Goal: Find specific page/section: Find specific page/section

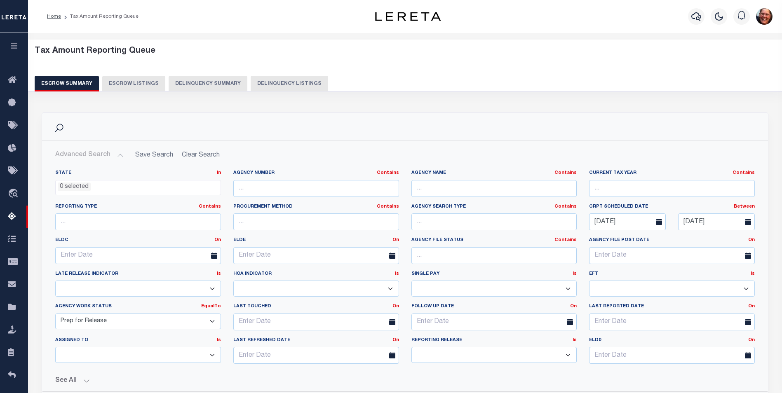
select select
select select "7"
select select "100"
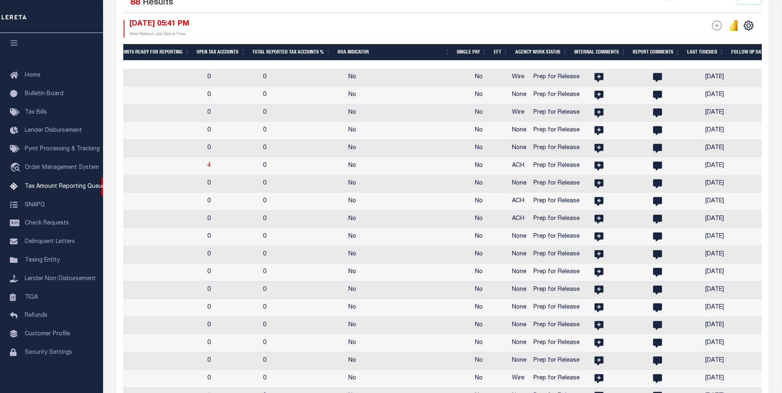
scroll to position [0, 981]
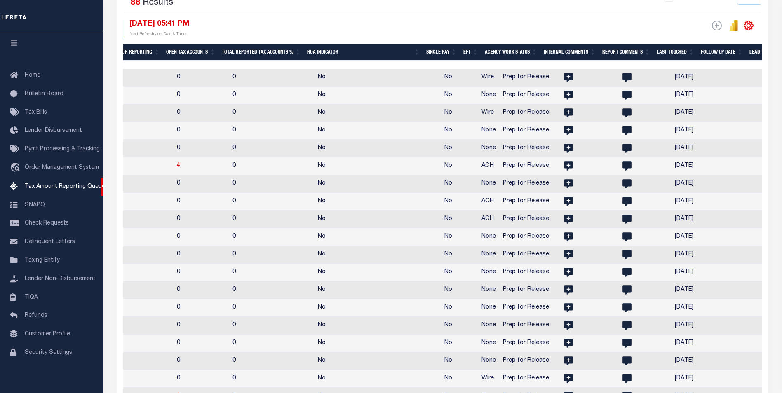
click at [747, 27] on icon "" at bounding box center [748, 25] width 11 height 11
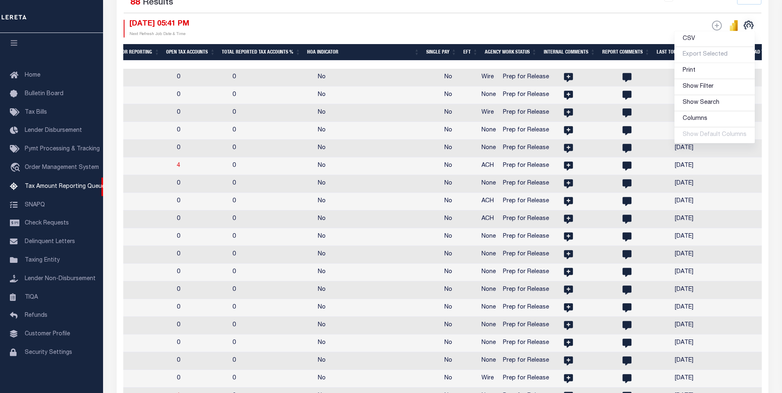
scroll to position [196, 0]
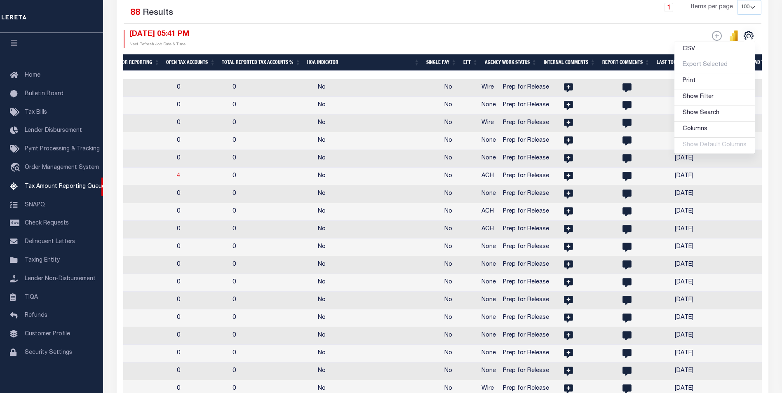
click at [743, 2] on select "10 25 50 100 500" at bounding box center [749, 7] width 24 height 15
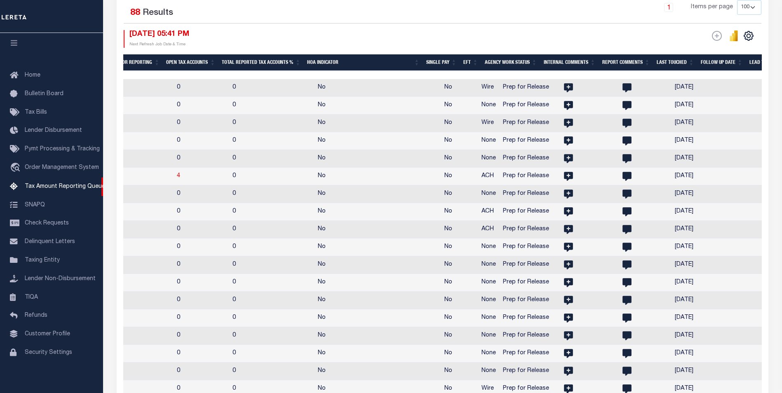
click at [749, 11] on select "10 25 50 100 500" at bounding box center [749, 7] width 24 height 15
select select "500"
click at [737, 0] on select "10 25 50 100 500" at bounding box center [749, 7] width 24 height 15
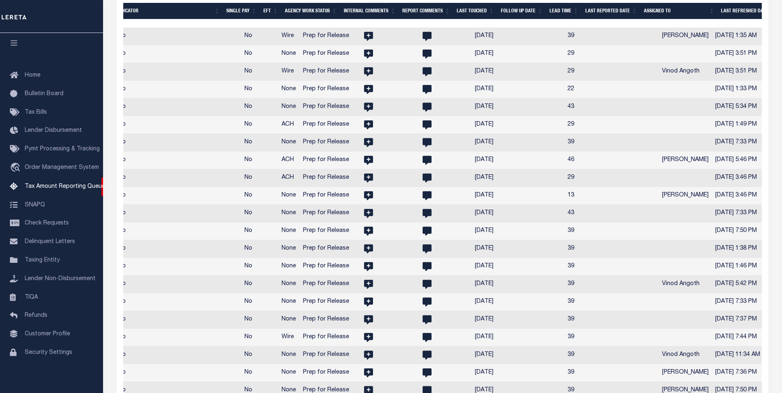
scroll to position [0, 1254]
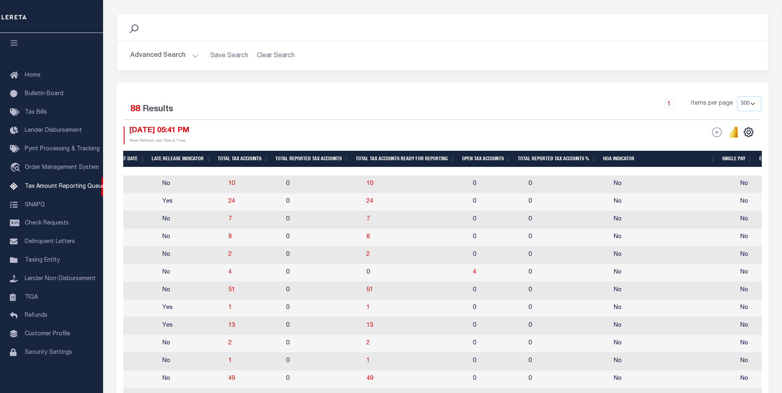
click at [195, 55] on button "Advanced Search" at bounding box center [164, 56] width 68 height 16
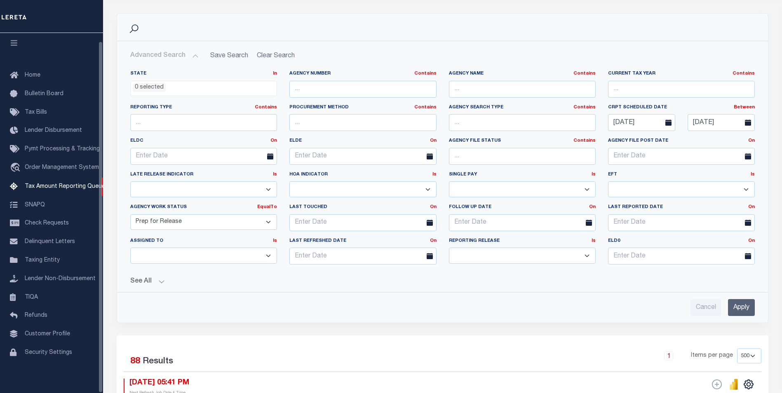
click at [167, 280] on button "See All" at bounding box center [442, 282] width 625 height 8
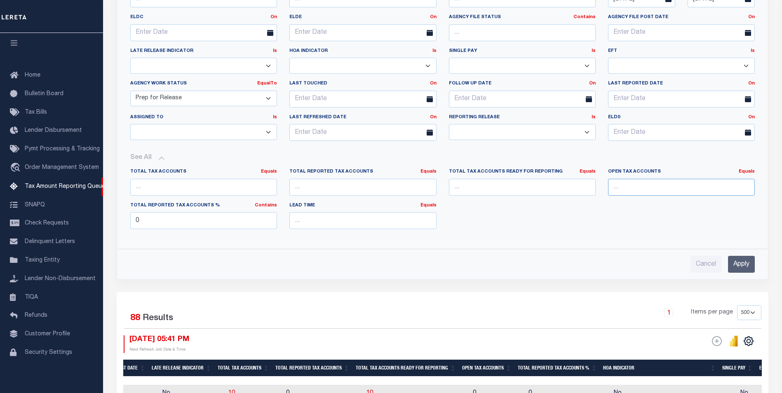
drag, startPoint x: 617, startPoint y: 190, endPoint x: 627, endPoint y: 190, distance: 9.5
click at [618, 190] on input "number" at bounding box center [681, 187] width 147 height 17
type input "0"
click at [750, 267] on input "Apply" at bounding box center [741, 264] width 27 height 17
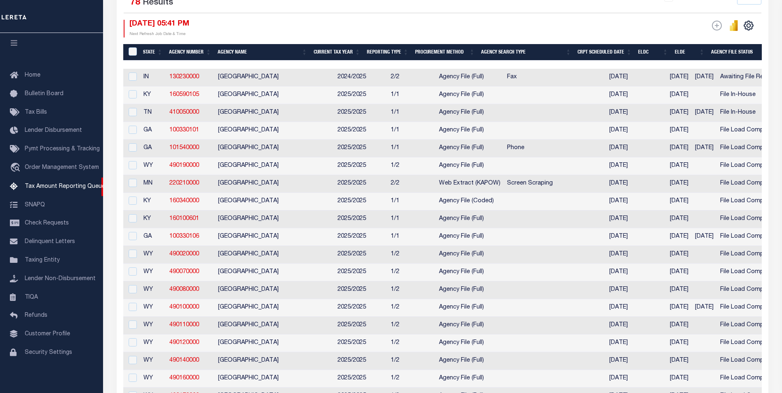
click at [651, 52] on th "ELDC" at bounding box center [653, 52] width 36 height 17
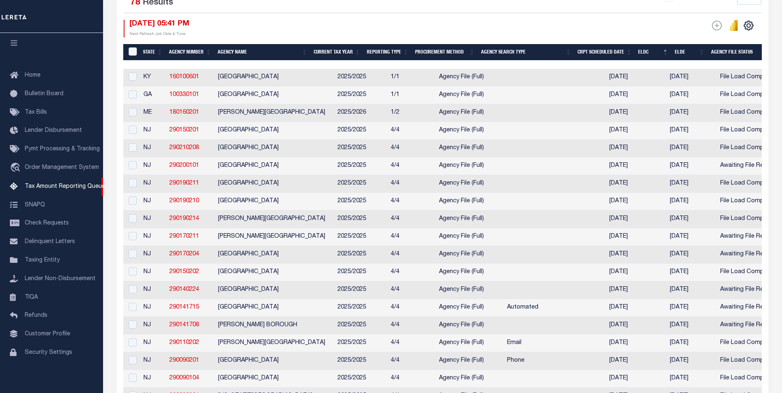
click at [500, 21] on div "ESCROW Web Extract" at bounding box center [602, 29] width 319 height 18
